Goal: Transaction & Acquisition: Book appointment/travel/reservation

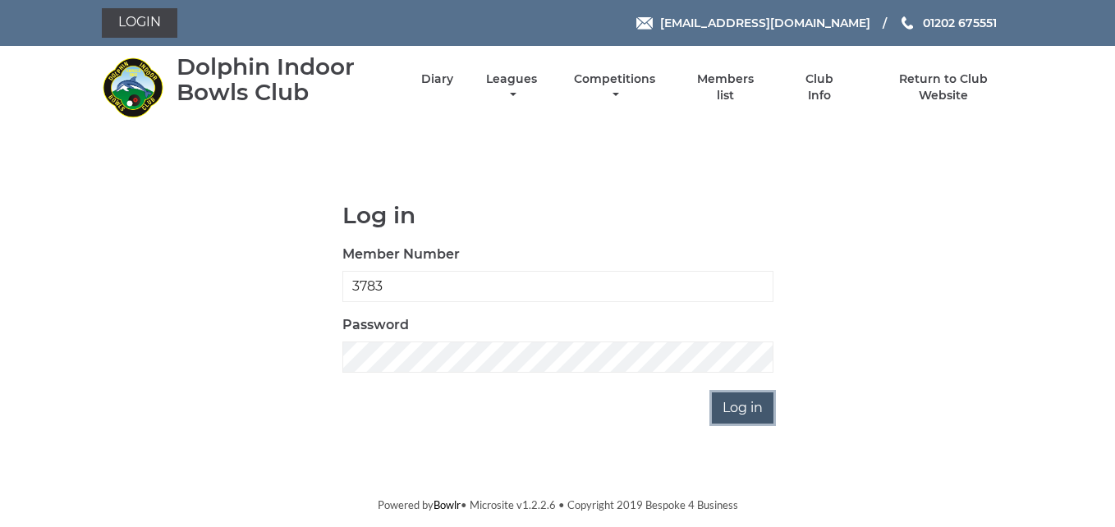
click at [760, 402] on input "Log in" at bounding box center [743, 407] width 62 height 31
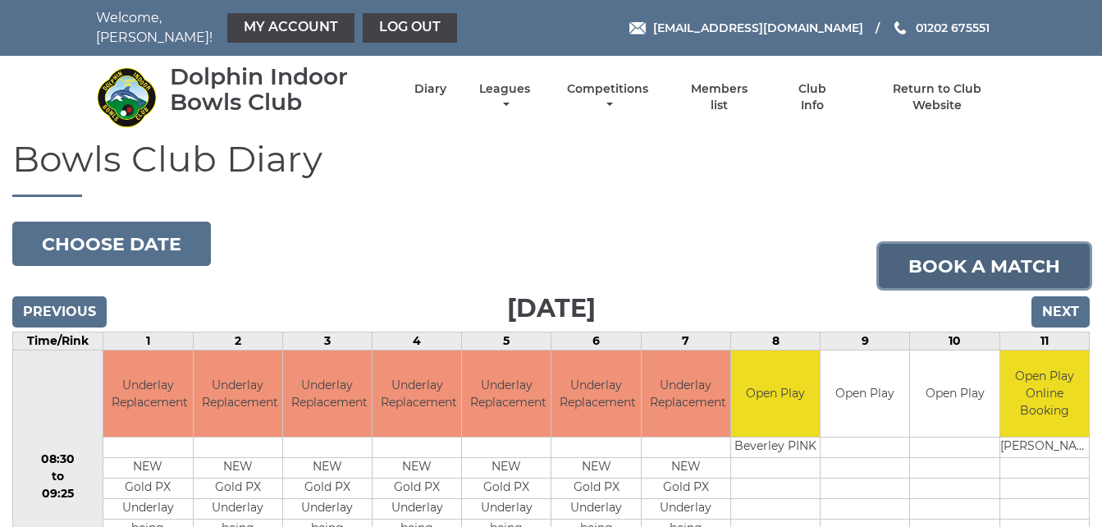
click at [954, 260] on link "Book a match" at bounding box center [984, 266] width 211 height 44
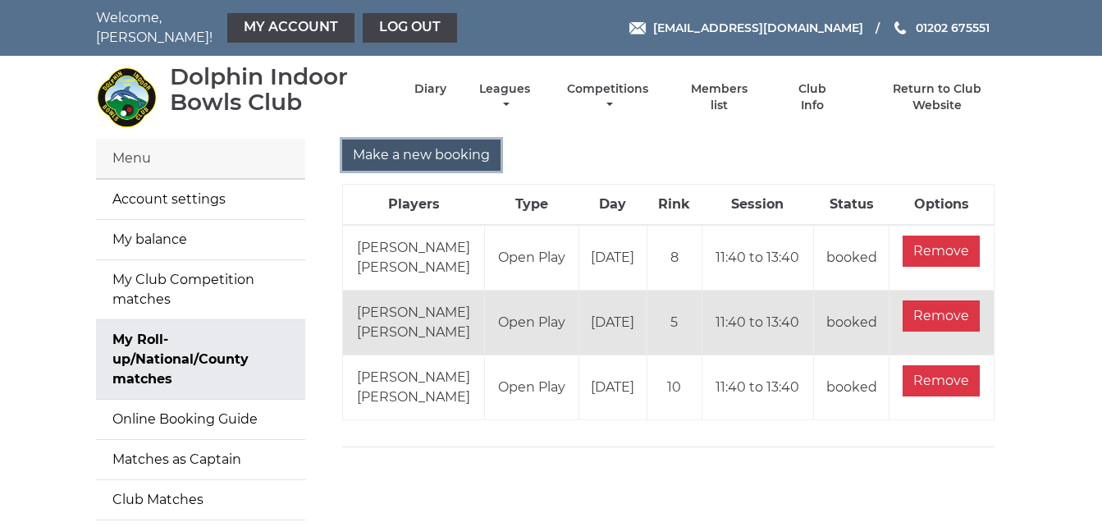
click at [421, 146] on input "Make a new booking" at bounding box center [421, 155] width 158 height 31
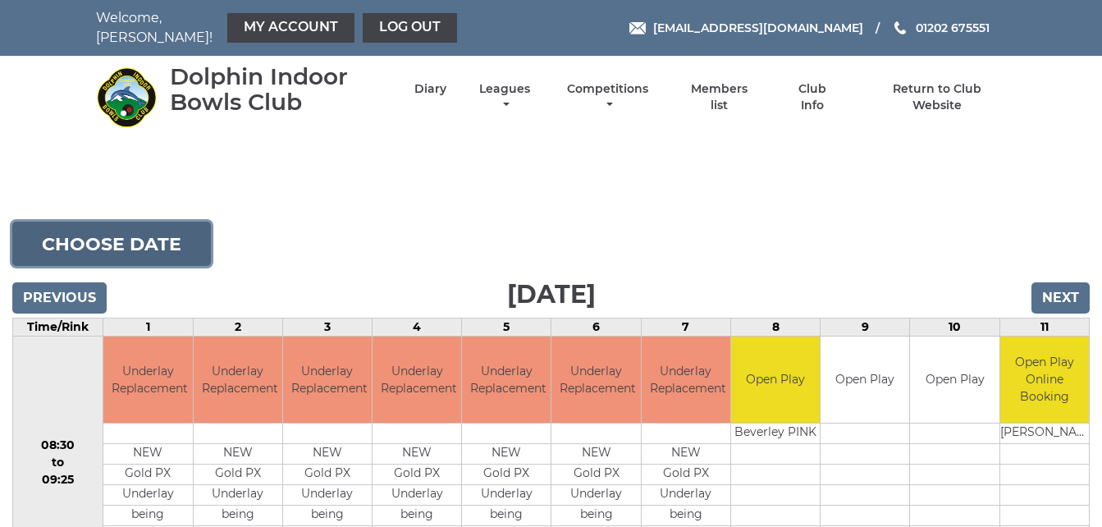
click at [172, 241] on button "Choose date" at bounding box center [111, 244] width 199 height 44
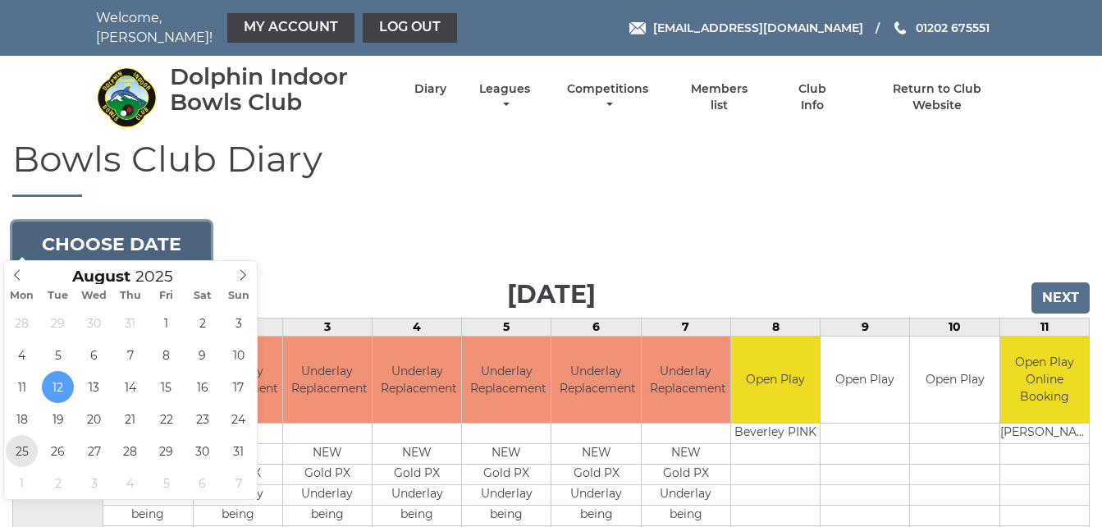
type input "2025-08-25"
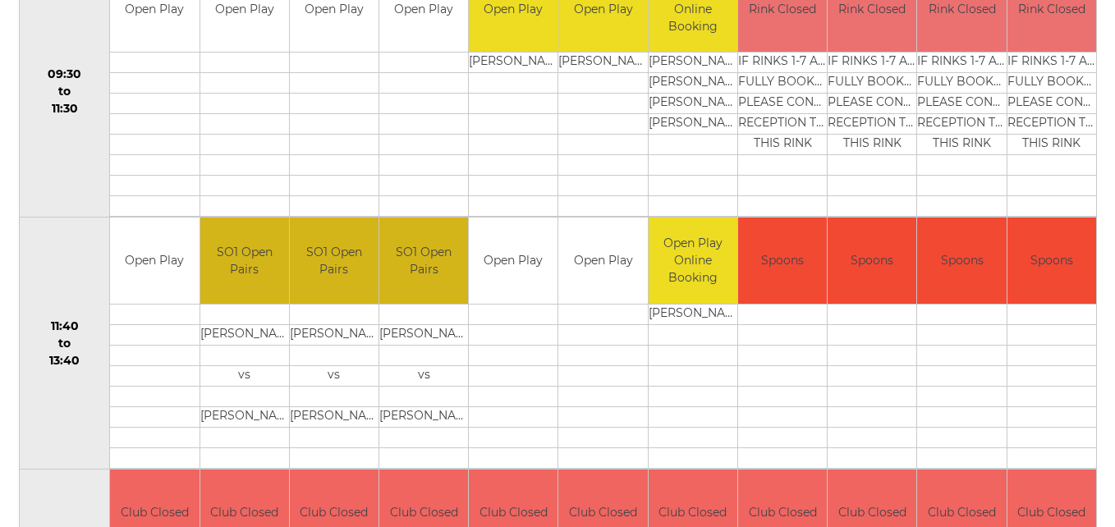
scroll to position [624, 0]
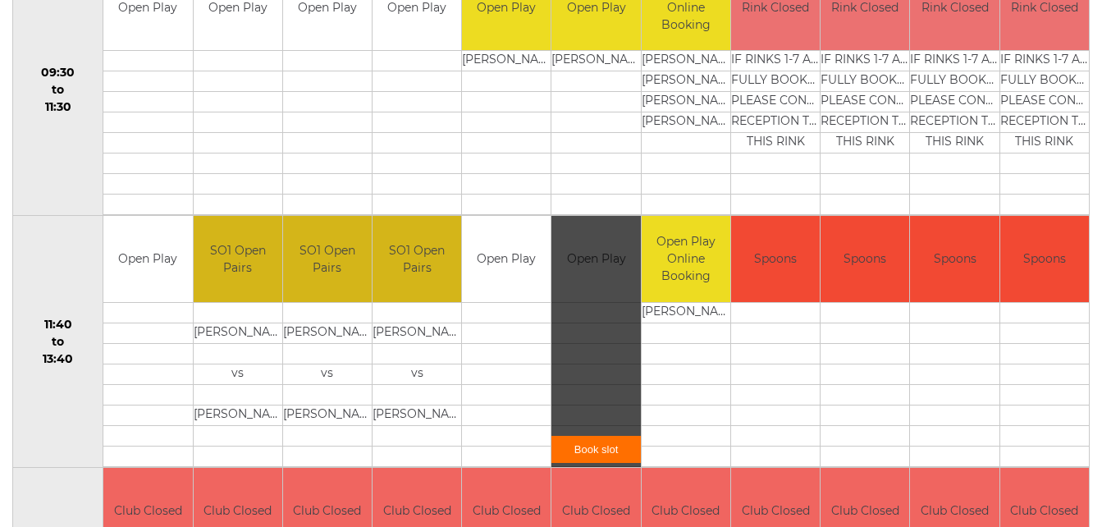
click at [594, 438] on link "Book slot" at bounding box center [596, 449] width 89 height 27
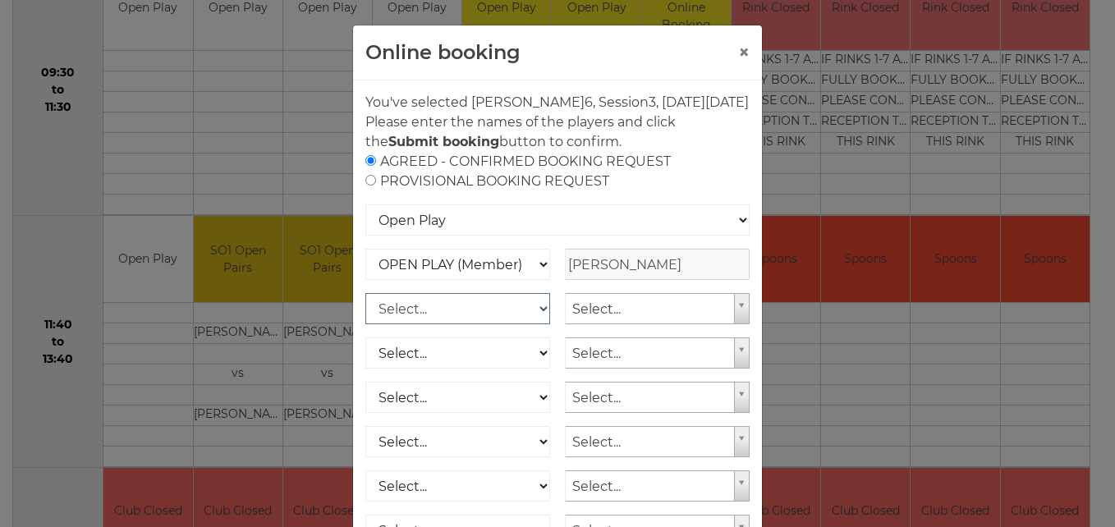
click at [536, 323] on select "Select... OPEN PLAY (Member) OPEN PLAY (Visitor) OPEN PLAY 1 HOUR (Member) OPEN…" at bounding box center [457, 308] width 185 height 31
select select "1_12"
click at [365, 313] on select "Select... OPEN PLAY (Member) OPEN PLAY (Visitor) OPEN PLAY 1 HOUR (Member) OPEN…" at bounding box center [457, 308] width 185 height 31
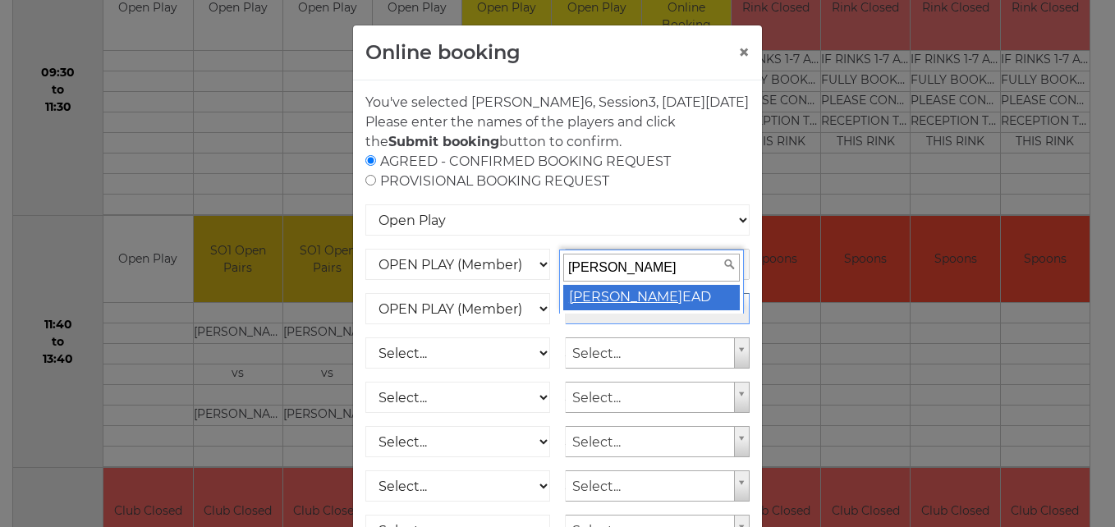
type input "mary h"
select select "1797"
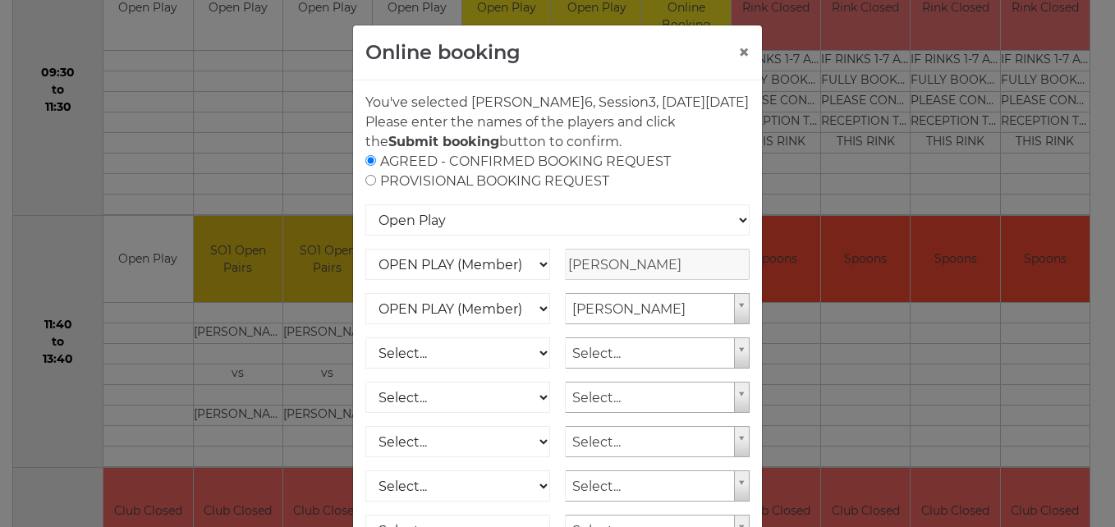
click at [692, 191] on div "AGREED - CONFIRMED BOOKING REQUEST PROVISIONAL BOOKING REQUEST" at bounding box center [557, 171] width 384 height 39
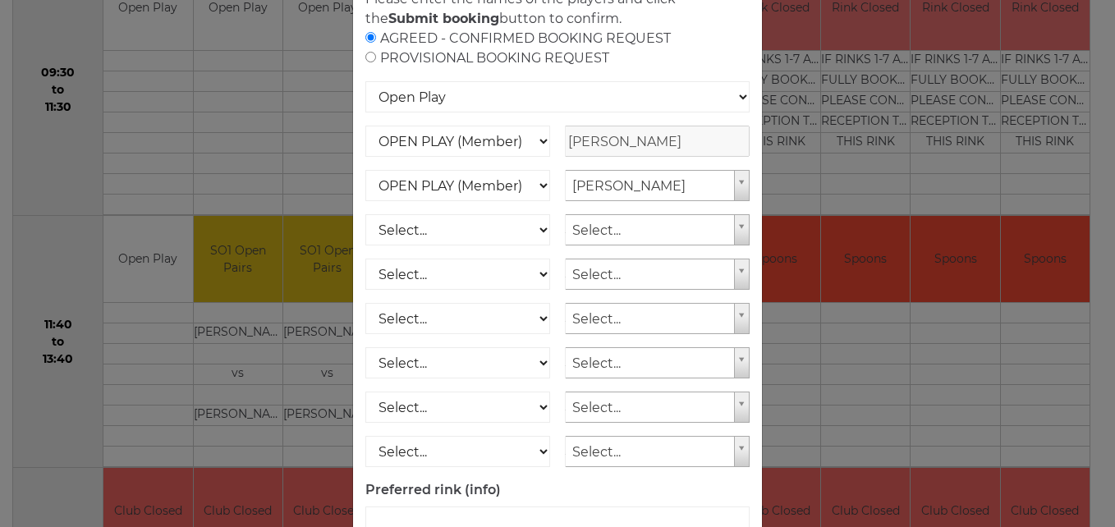
scroll to position [235, 0]
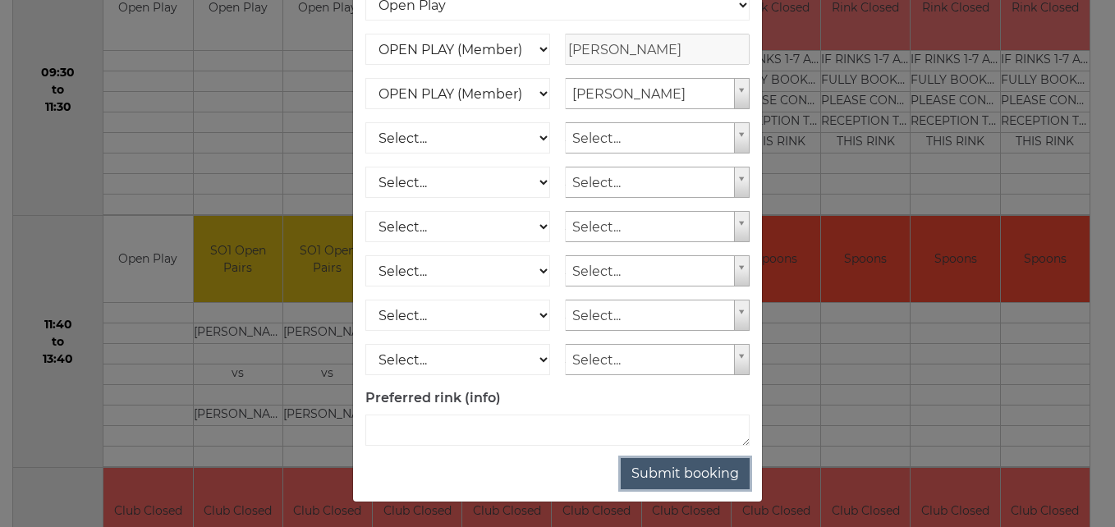
click at [667, 465] on button "Submit booking" at bounding box center [685, 473] width 129 height 31
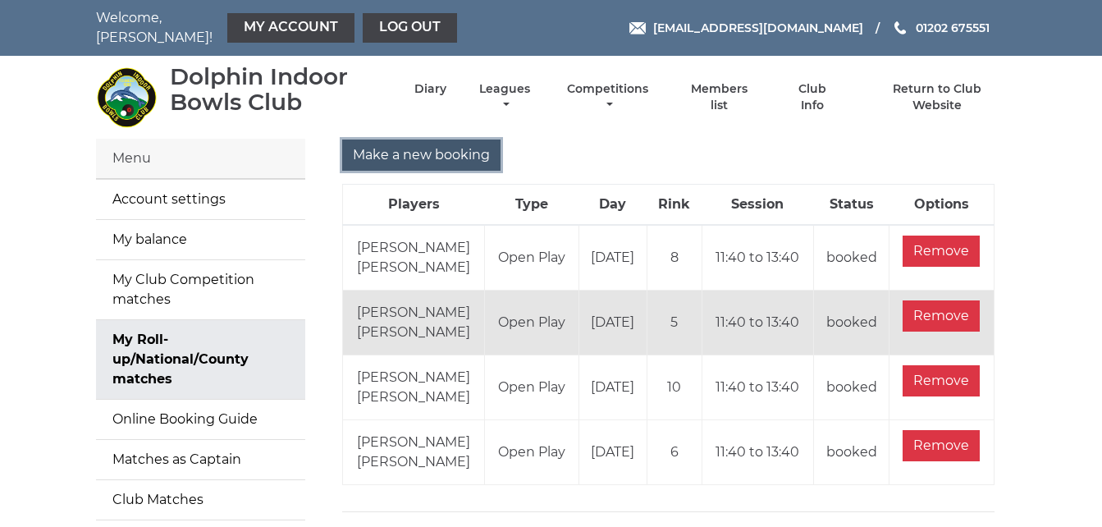
click at [435, 153] on input "Make a new booking" at bounding box center [421, 155] width 158 height 31
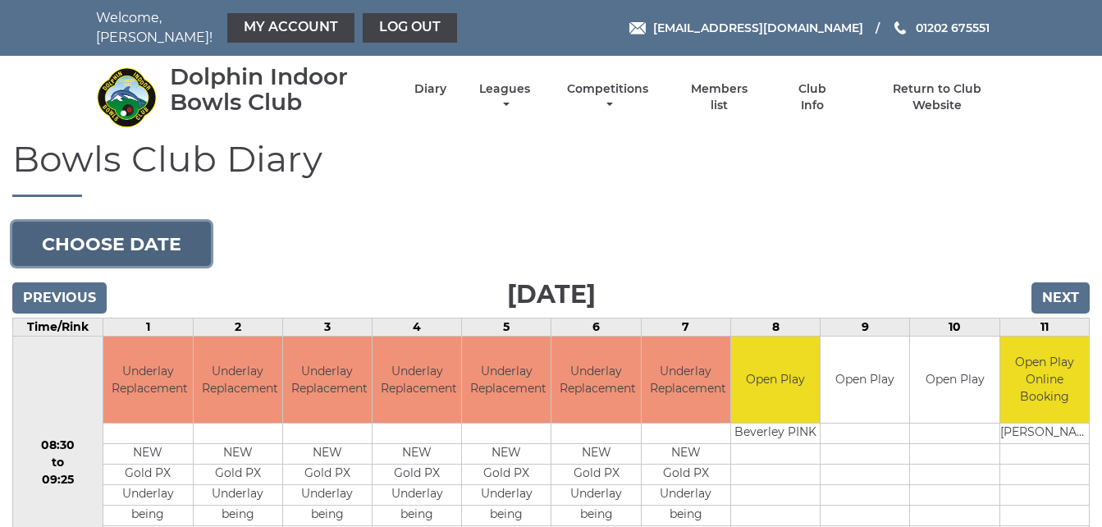
click at [190, 227] on button "Choose date" at bounding box center [111, 244] width 199 height 44
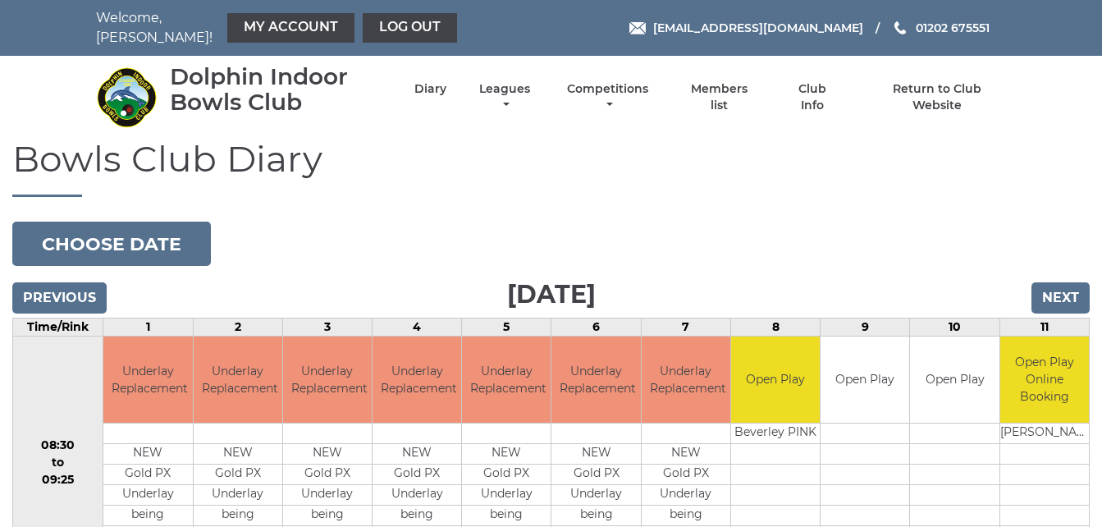
click at [383, 167] on h1 "Bowls Club Diary" at bounding box center [551, 168] width 1078 height 58
click at [1069, 282] on input "Next" at bounding box center [1061, 297] width 58 height 31
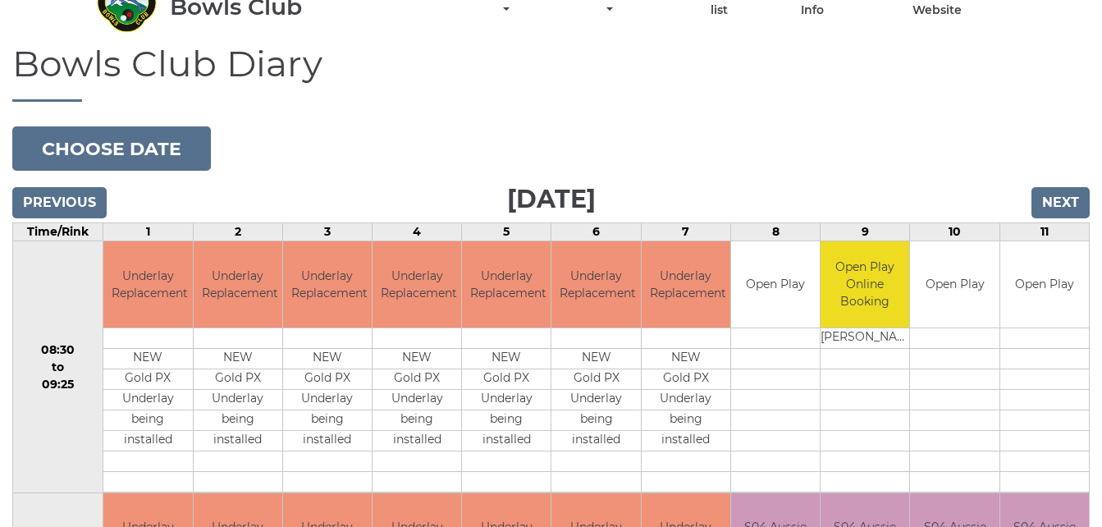
scroll to position [92, 0]
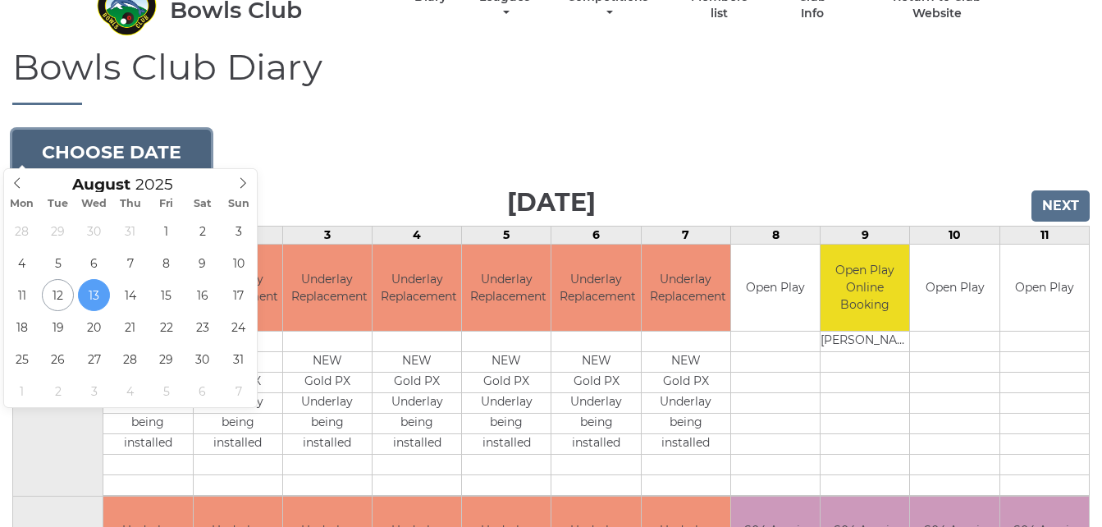
click at [164, 144] on button "Choose date" at bounding box center [111, 152] width 199 height 44
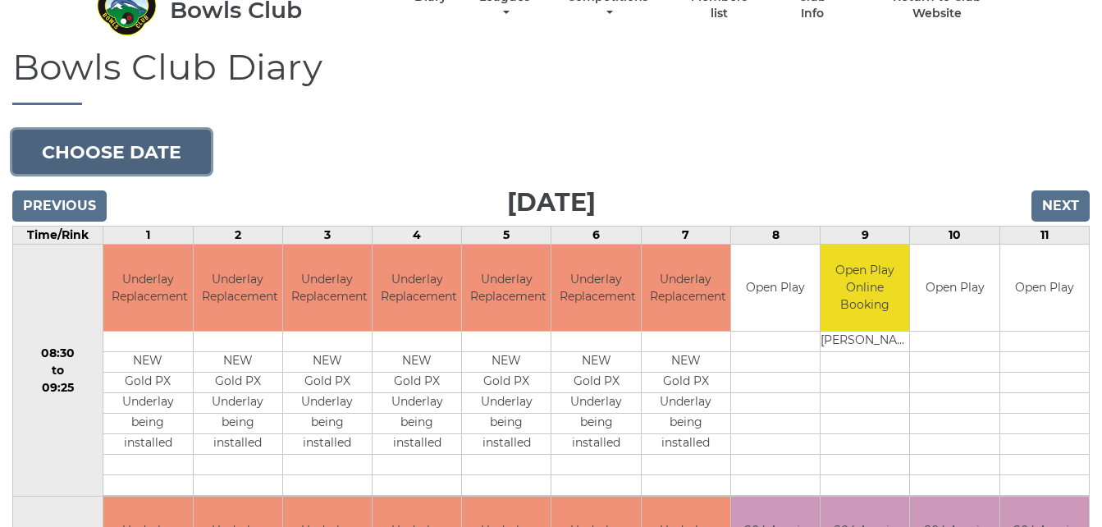
click at [164, 144] on button "Choose date" at bounding box center [111, 152] width 199 height 44
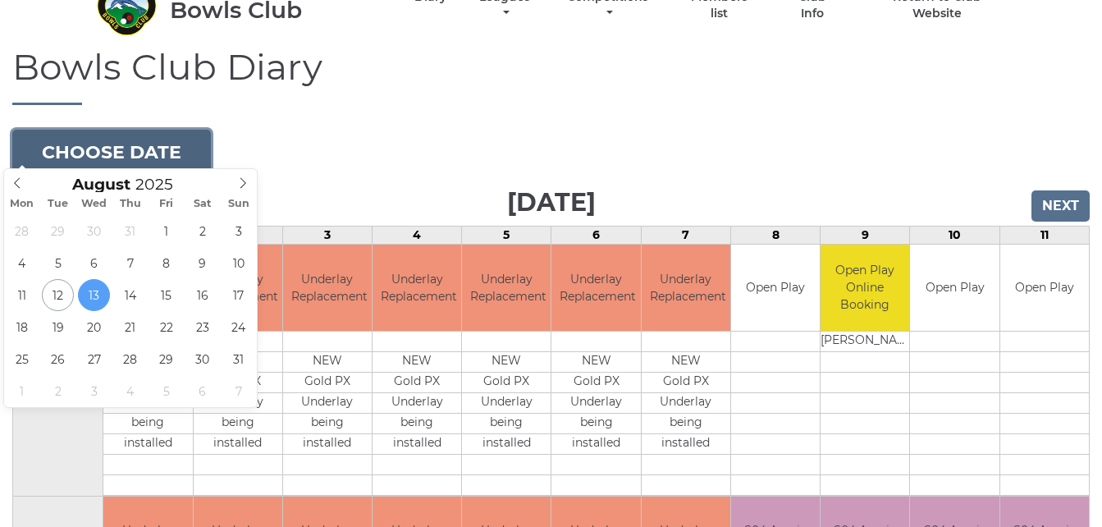
click at [164, 144] on button "Choose date" at bounding box center [111, 152] width 199 height 44
type input "2025-08-18"
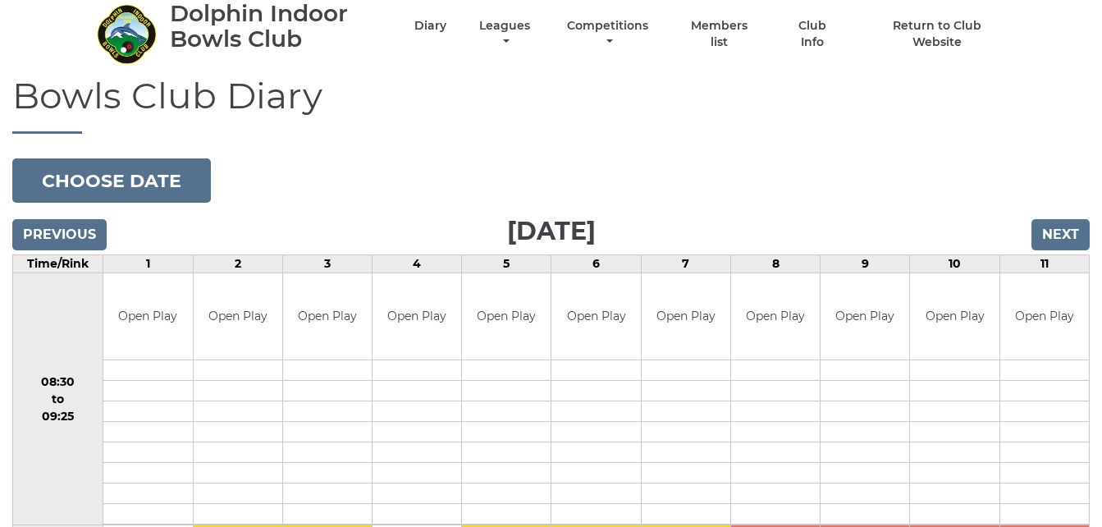
scroll to position [33, 0]
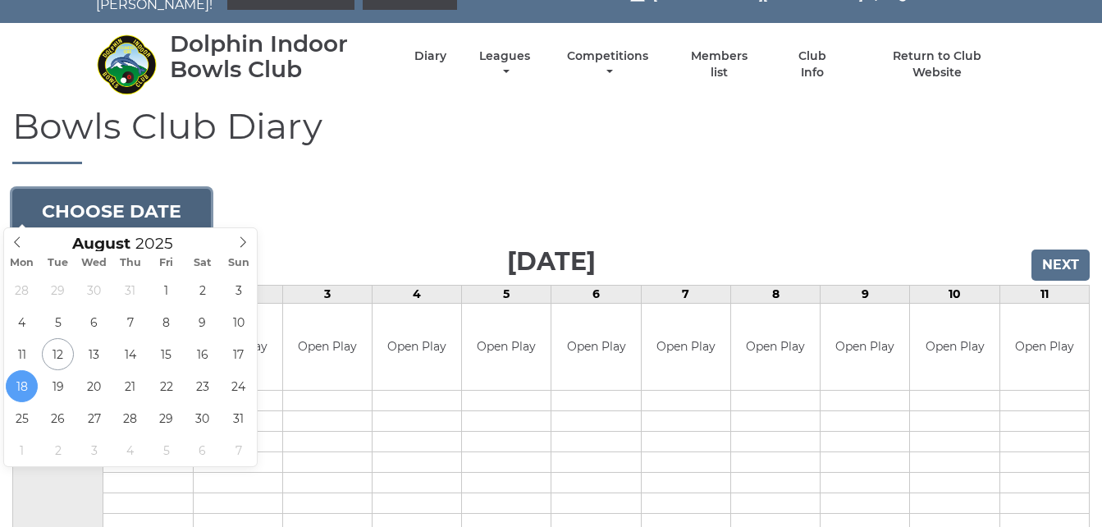
click at [185, 195] on button "Choose date" at bounding box center [111, 211] width 199 height 44
type input "[DATE]"
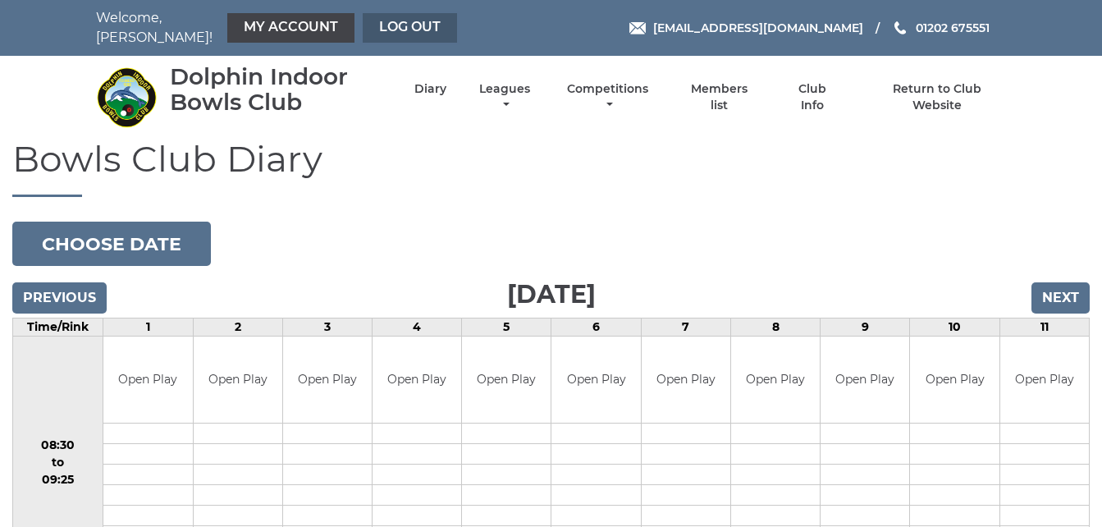
click at [387, 17] on link "Log out" at bounding box center [410, 28] width 94 height 30
